Goal: Information Seeking & Learning: Learn about a topic

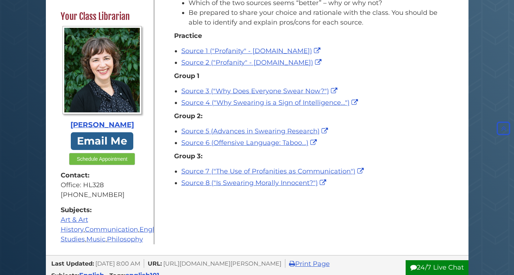
scroll to position [135, 0]
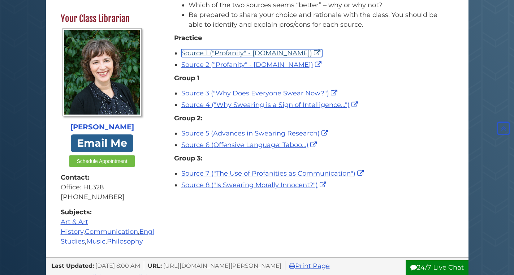
click at [224, 52] on link "Source 1 ("Profanity" - [DOMAIN_NAME])" at bounding box center [251, 53] width 141 height 8
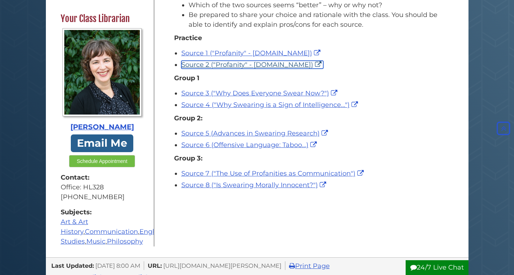
click at [228, 64] on link "Source 2 ("Profanity" - [DOMAIN_NAME])" at bounding box center [252, 65] width 142 height 8
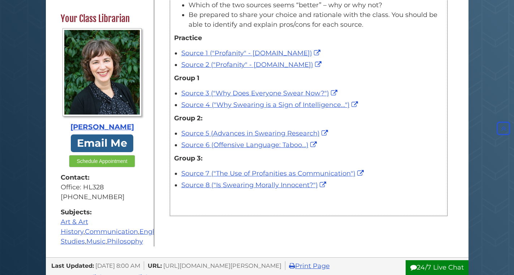
click at [368, 104] on div "Source 4 ("Why Swearing is a Sign of Intelligence...")" at bounding box center [312, 105] width 262 height 10
drag, startPoint x: 367, startPoint y: 26, endPoint x: 338, endPoint y: 31, distance: 29.7
click at [338, 31] on div "Look at the two sources assigned for your group. Discuss/decide: Which of the t…" at bounding box center [308, 10] width 269 height 46
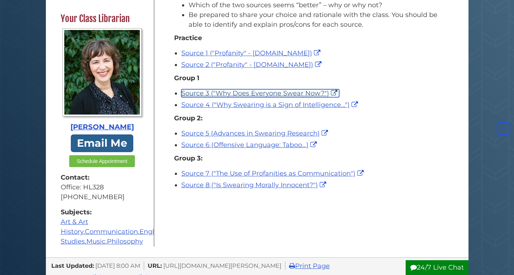
click at [254, 91] on link "Source 3 ("Why Does Everyone Swear Now?")" at bounding box center [260, 93] width 158 height 8
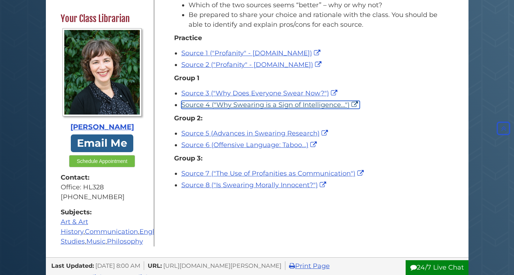
click at [257, 102] on link "Source 4 ("Why Swearing is a Sign of Intelligence...")" at bounding box center [270, 105] width 178 height 8
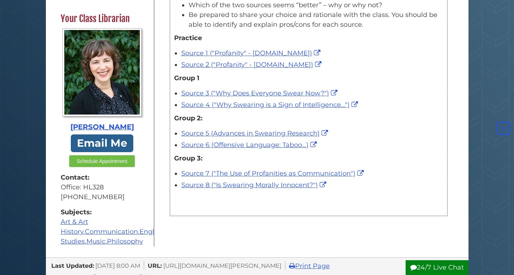
click at [266, 124] on div "Group 2:" at bounding box center [308, 119] width 269 height 13
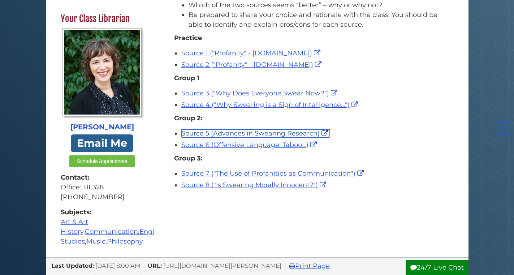
click at [265, 132] on link "Source 5 (Advances in Swearing Research)" at bounding box center [255, 133] width 148 height 8
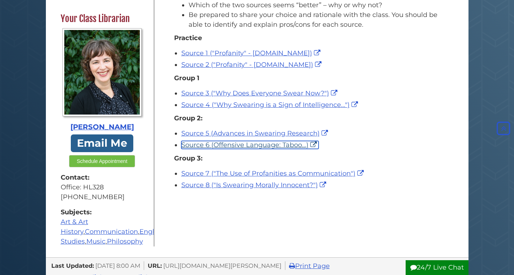
click at [220, 146] on link "Source 6 (Offensive Language: Taboo...)" at bounding box center [249, 145] width 137 height 8
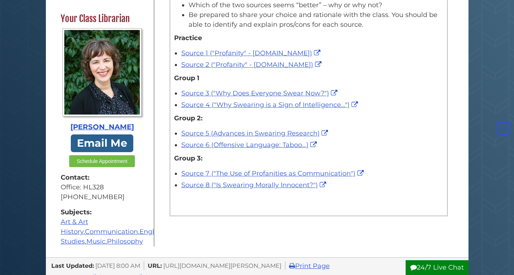
click at [271, 120] on p "Group 2:" at bounding box center [308, 118] width 269 height 10
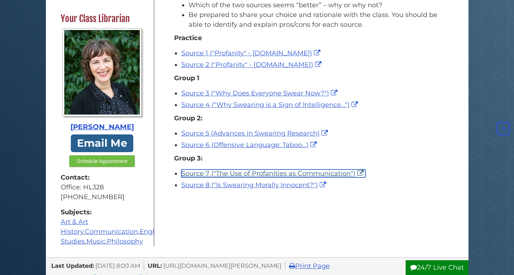
click at [267, 174] on link "Source 7 ("The Use of Profanities as Communication")" at bounding box center [273, 173] width 184 height 8
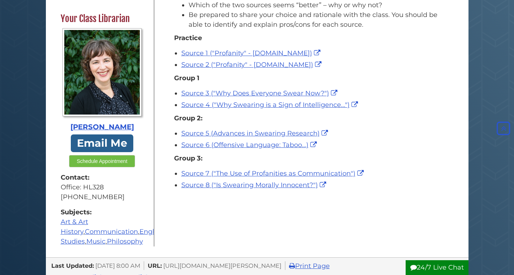
click at [304, 241] on div "Menu Evaluating Sources - [PERSON_NAME] Activity: Example Sources Your Class Li…" at bounding box center [256, 108] width 411 height 275
click at [388, 68] on div "Source 2 ("Profanity" - [DOMAIN_NAME])" at bounding box center [312, 65] width 262 height 10
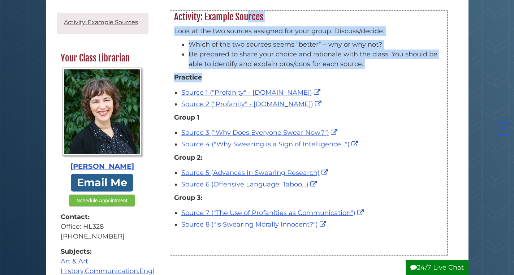
scroll to position [92, 0]
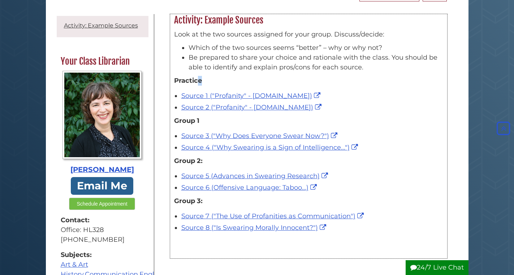
drag, startPoint x: 220, startPoint y: 41, endPoint x: 199, endPoint y: 76, distance: 40.7
click at [199, 76] on p "Practice" at bounding box center [308, 81] width 269 height 10
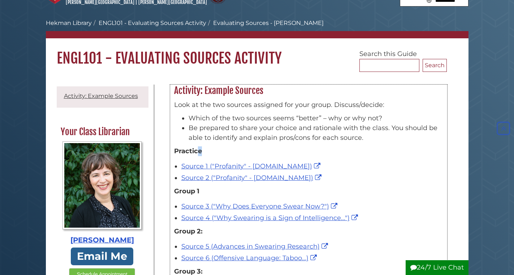
scroll to position [0, 0]
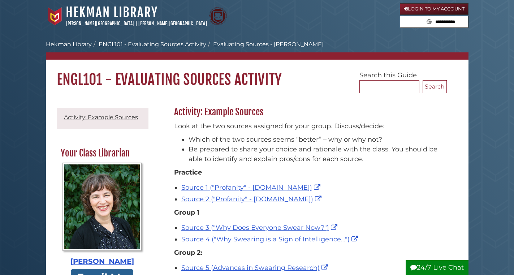
click at [203, 88] on h1 "ENGL101 - Evaluating Sources Activity" at bounding box center [257, 74] width 422 height 29
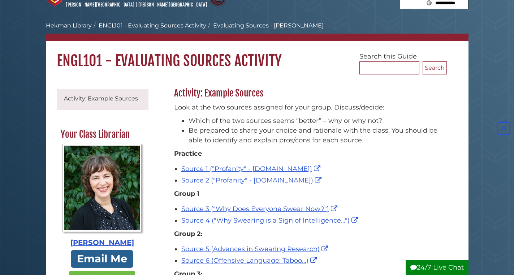
scroll to position [0, 0]
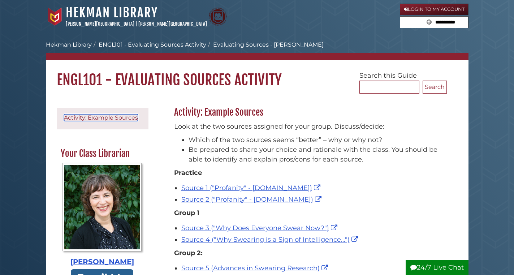
click at [126, 120] on link "Activity: Example Sources" at bounding box center [101, 117] width 74 height 7
